Goal: Navigation & Orientation: Find specific page/section

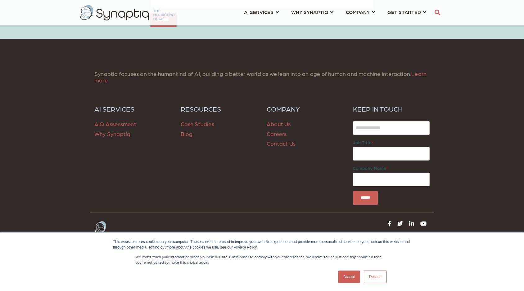
scroll to position [913, 0]
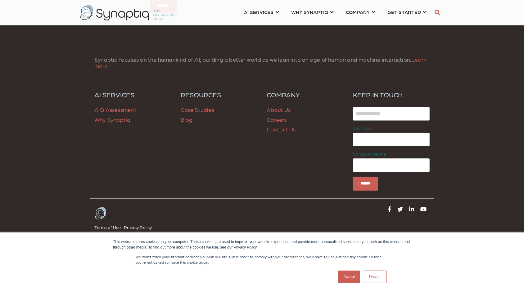
click at [274, 108] on link "About Us" at bounding box center [279, 109] width 24 height 7
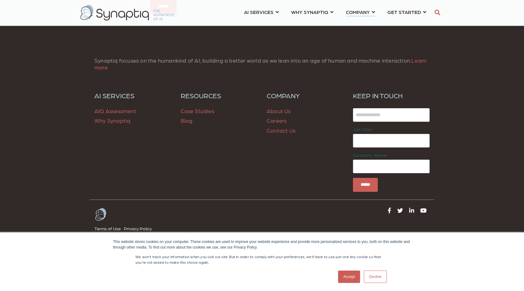
scroll to position [1591, 0]
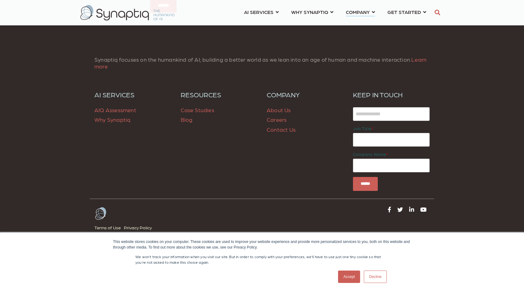
click at [376, 280] on link "Decline" at bounding box center [375, 277] width 23 height 12
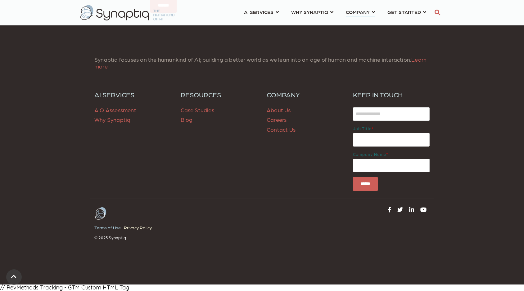
click at [99, 227] on link "Terms of Use" at bounding box center [108, 228] width 29 height 8
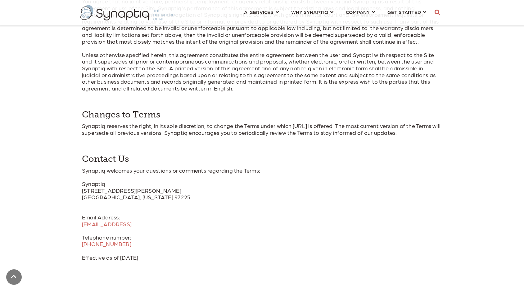
scroll to position [1076, 0]
